Goal: Transaction & Acquisition: Purchase product/service

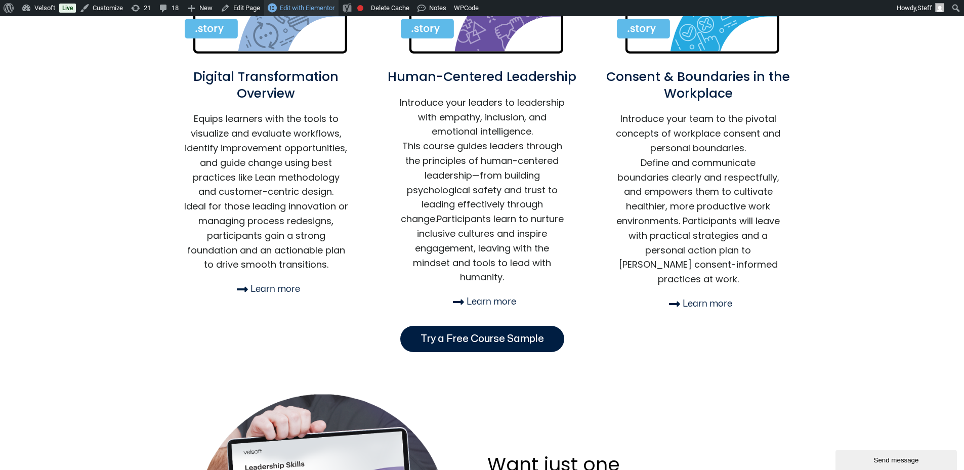
click at [292, 9] on span "Edit with Elementor" at bounding box center [307, 8] width 55 height 8
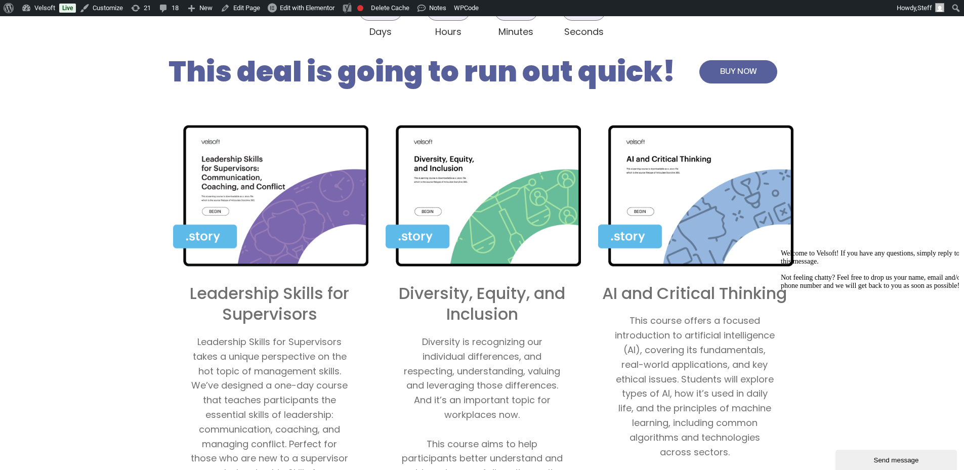
scroll to position [506, 0]
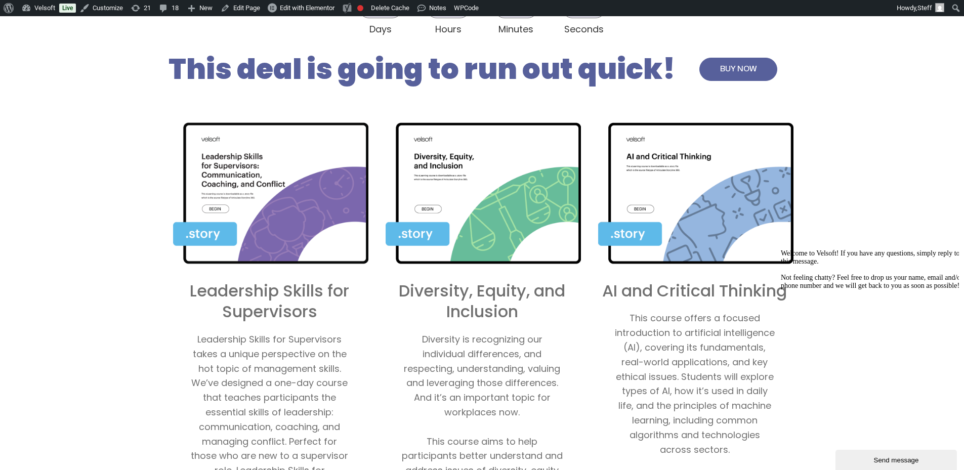
drag, startPoint x: 883, startPoint y: 454, endPoint x: 883, endPoint y: 461, distance: 6.6
click at [883, 461] on div "Send message" at bounding box center [896, 460] width 106 height 8
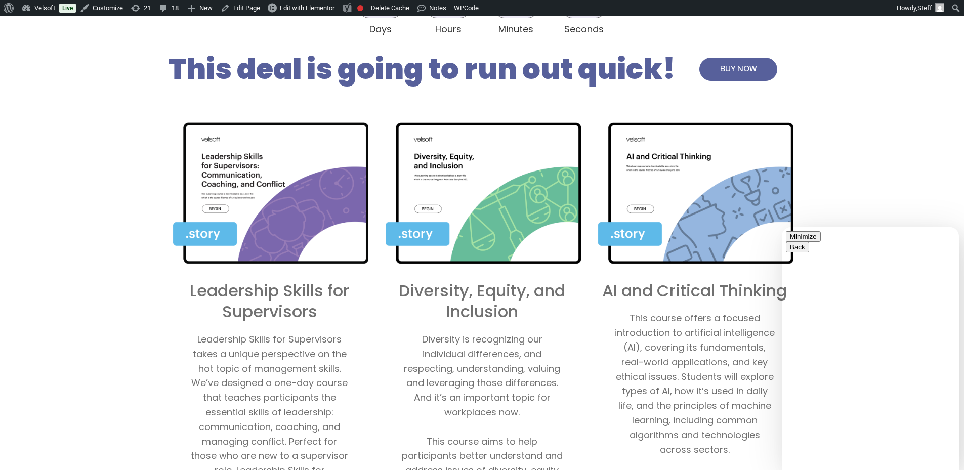
click at [850, 189] on div "Leadership Skills for Supervisors Leadership Skills for Supervisors takes a uni…" at bounding box center [482, 382] width 964 height 589
